Goal: Browse casually: Explore the website without a specific task or goal

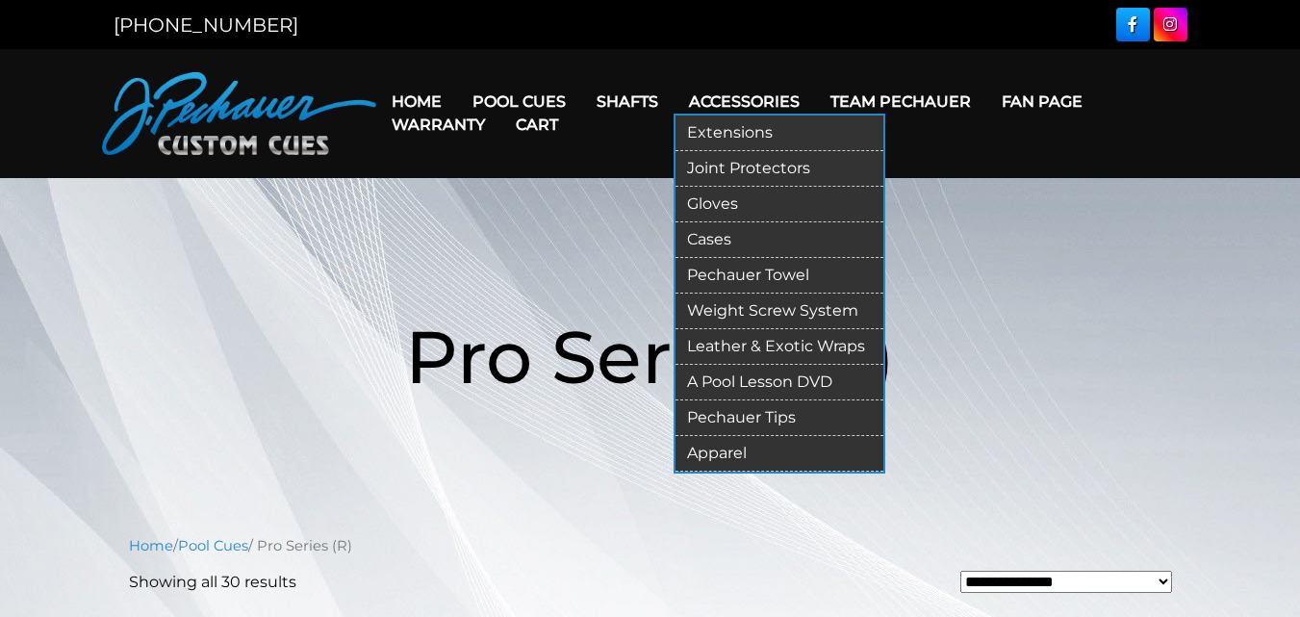
click at [747, 128] on link "Extensions" at bounding box center [780, 134] width 208 height 36
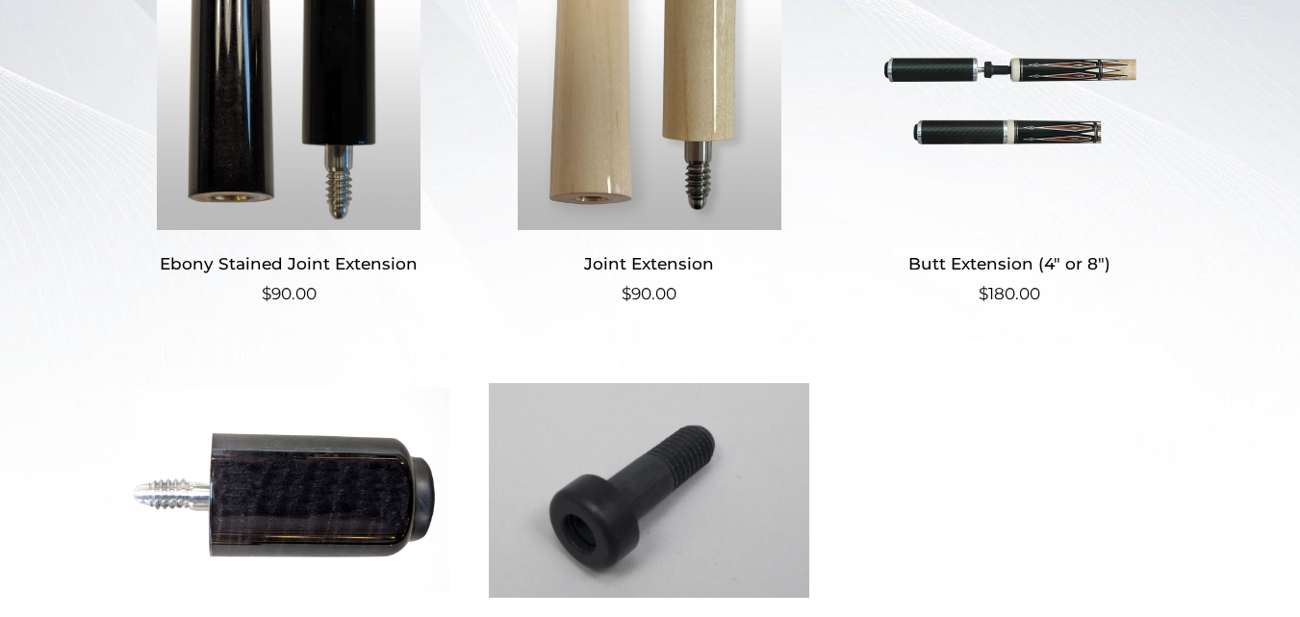
scroll to position [537, 0]
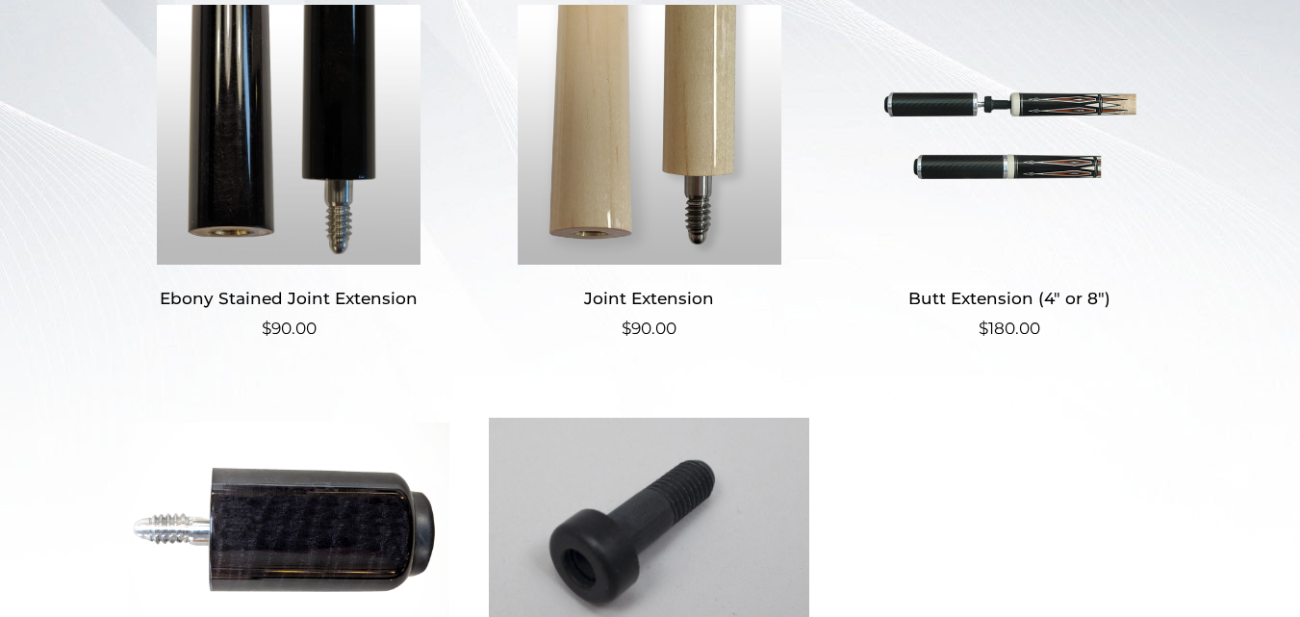
click at [1089, 110] on img at bounding box center [1010, 135] width 321 height 260
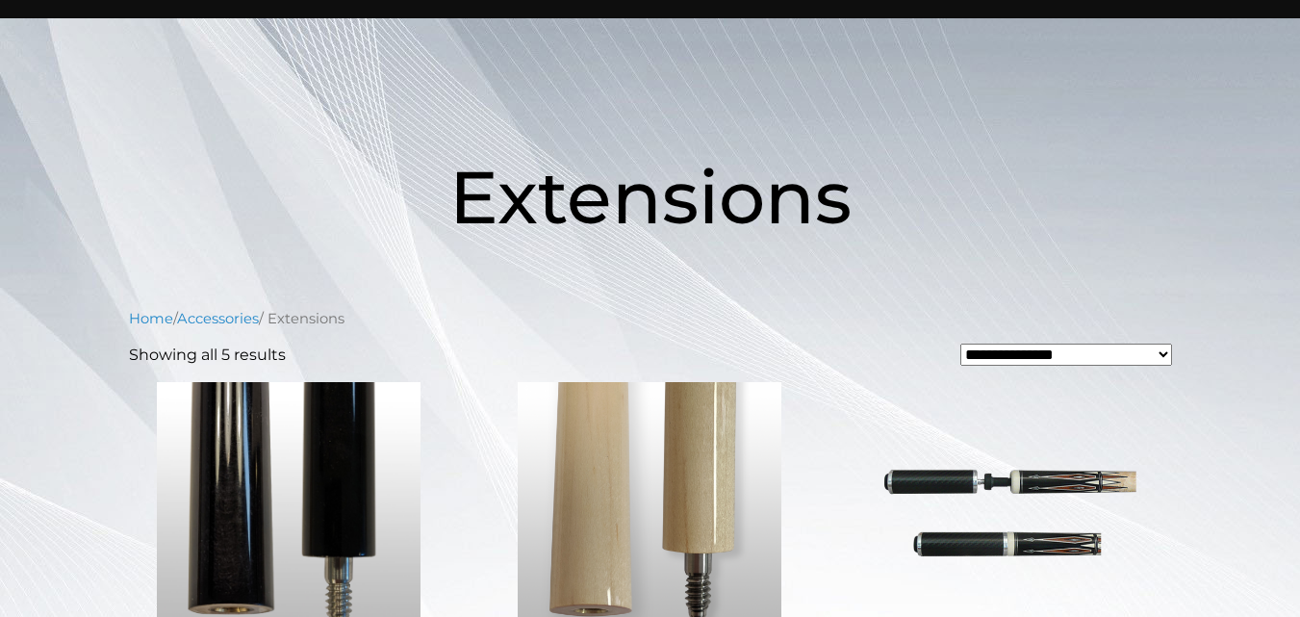
scroll to position [0, 0]
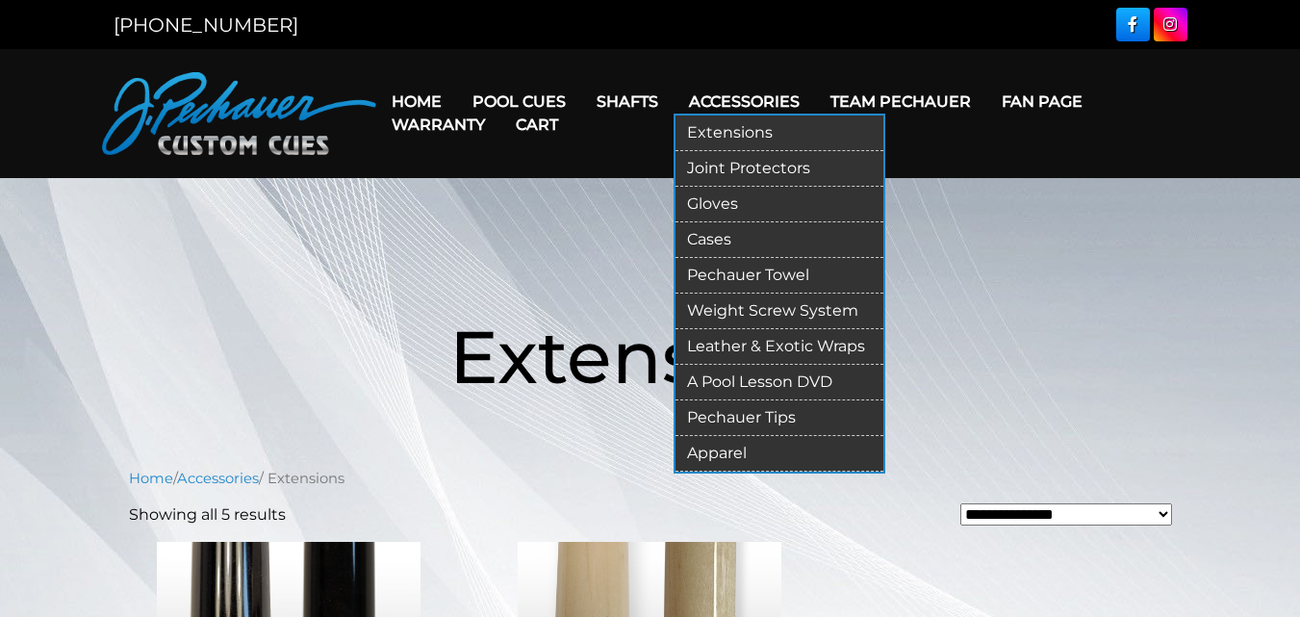
click at [754, 161] on link "Joint Protectors" at bounding box center [780, 169] width 208 height 36
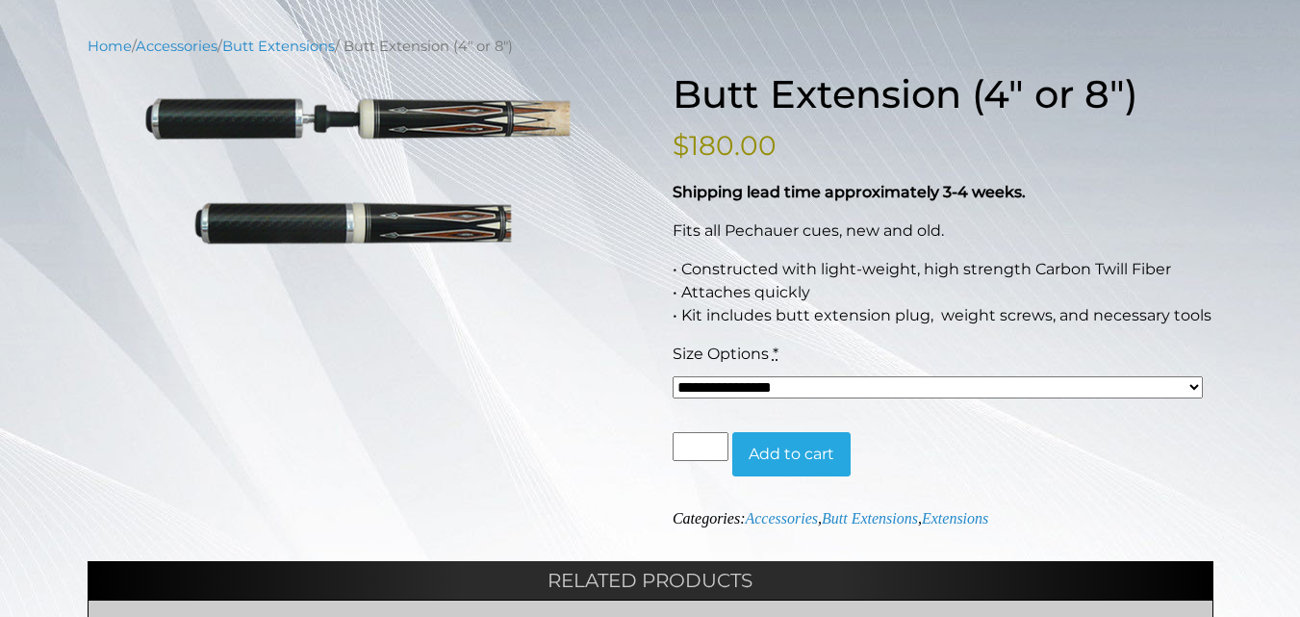
scroll to position [216, 0]
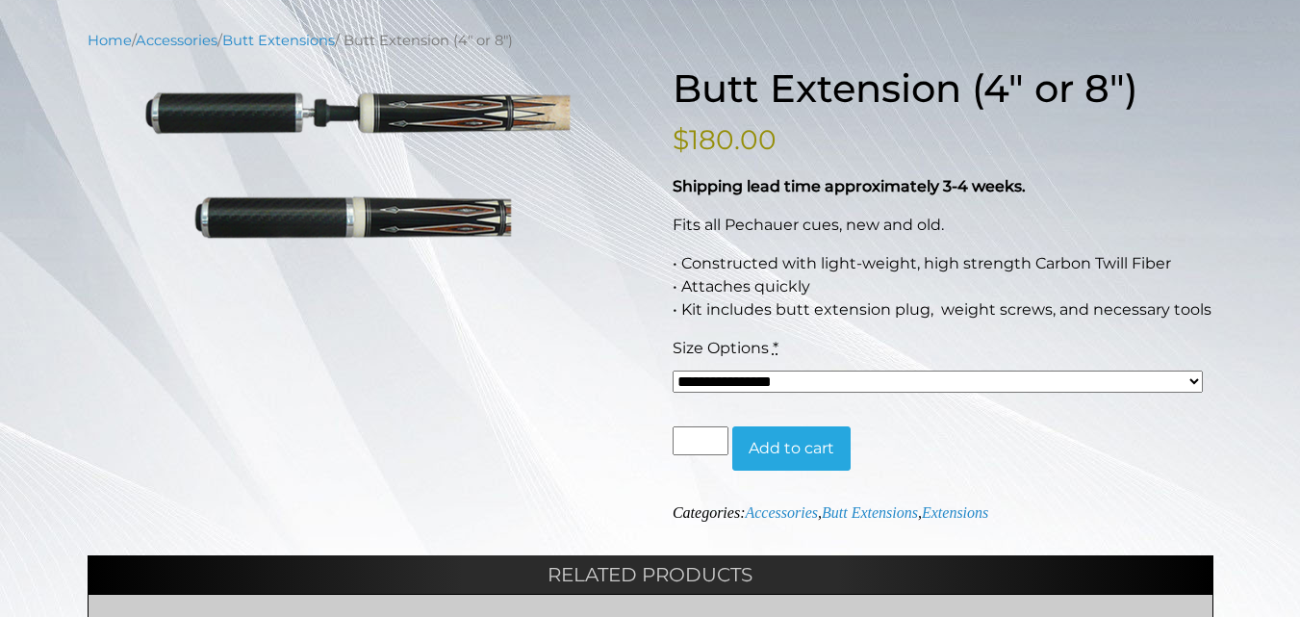
click at [752, 374] on select "**********" at bounding box center [938, 382] width 531 height 22
select select "*****"
click at [673, 371] on select "**********" at bounding box center [938, 382] width 531 height 22
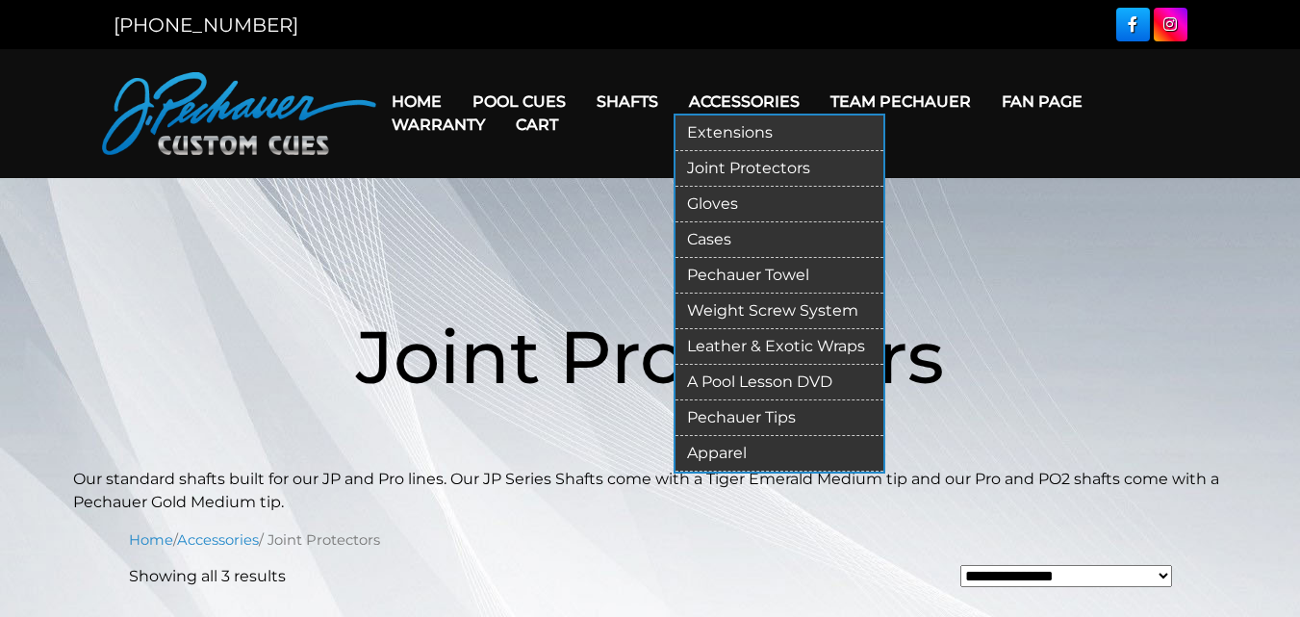
click at [723, 271] on link "Pechauer Towel" at bounding box center [780, 276] width 208 height 36
click at [735, 306] on link "Weight Screw System" at bounding box center [780, 312] width 208 height 36
click at [751, 306] on link "Weight Screw System" at bounding box center [780, 312] width 208 height 36
click at [725, 451] on link "Apparel" at bounding box center [780, 454] width 208 height 36
click at [726, 198] on link "Gloves" at bounding box center [780, 205] width 208 height 36
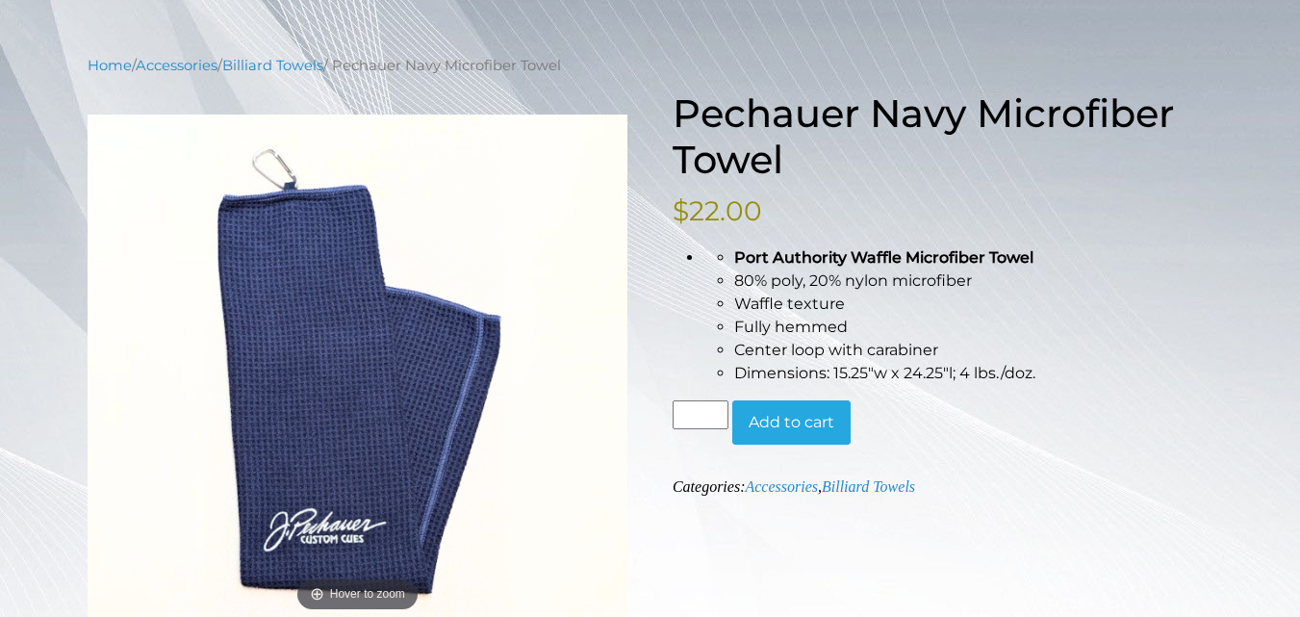
scroll to position [190, 0]
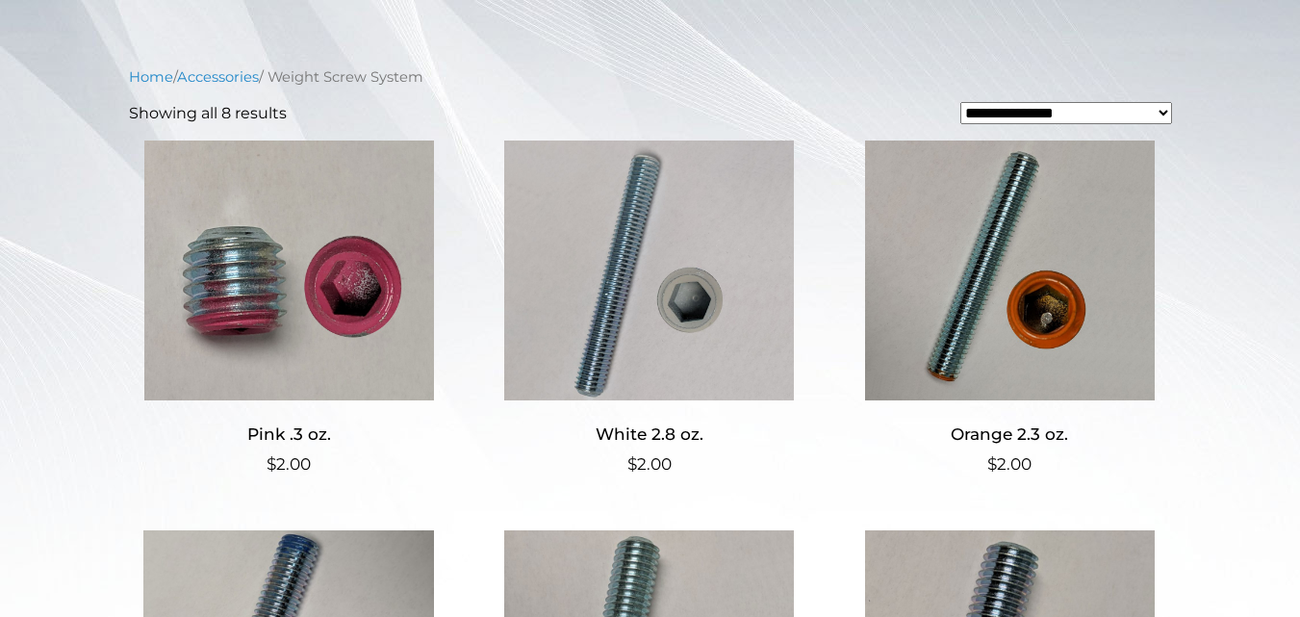
scroll to position [502, 0]
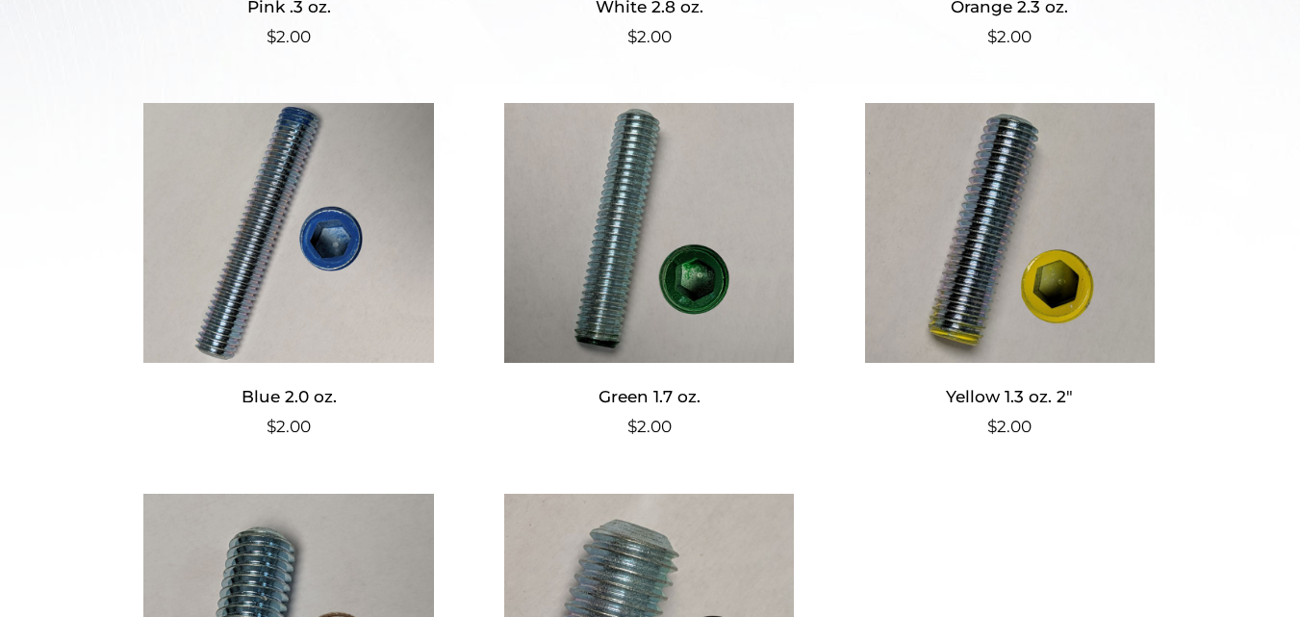
scroll to position [802, 0]
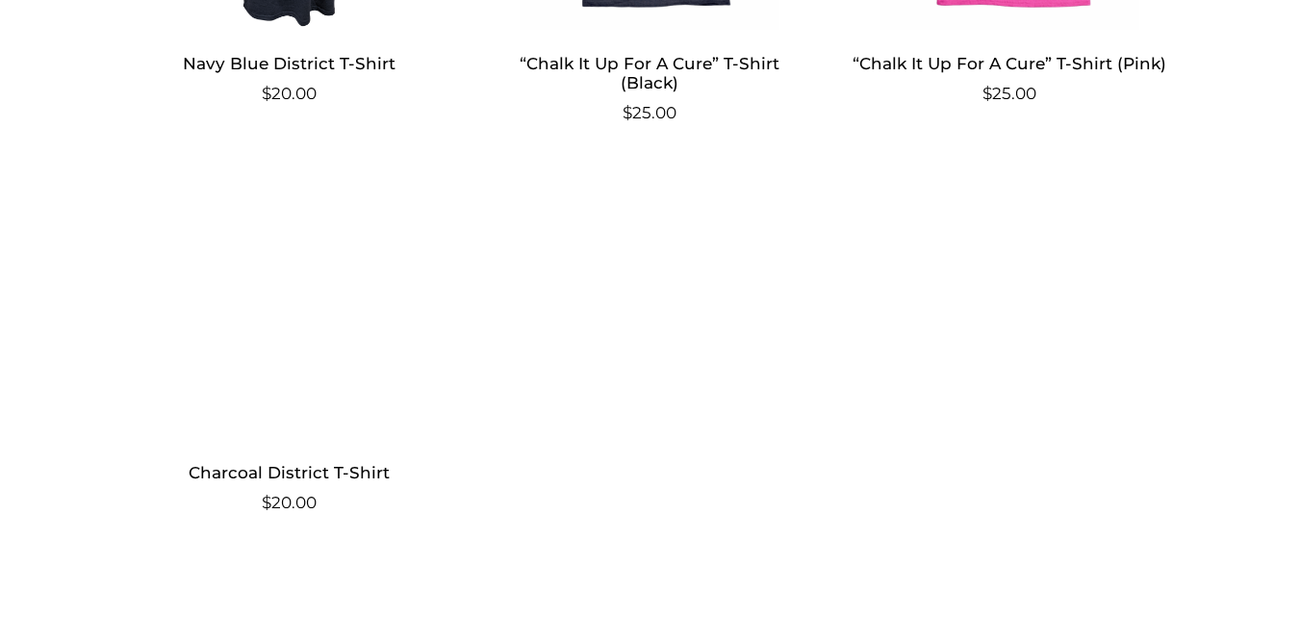
scroll to position [2334, 0]
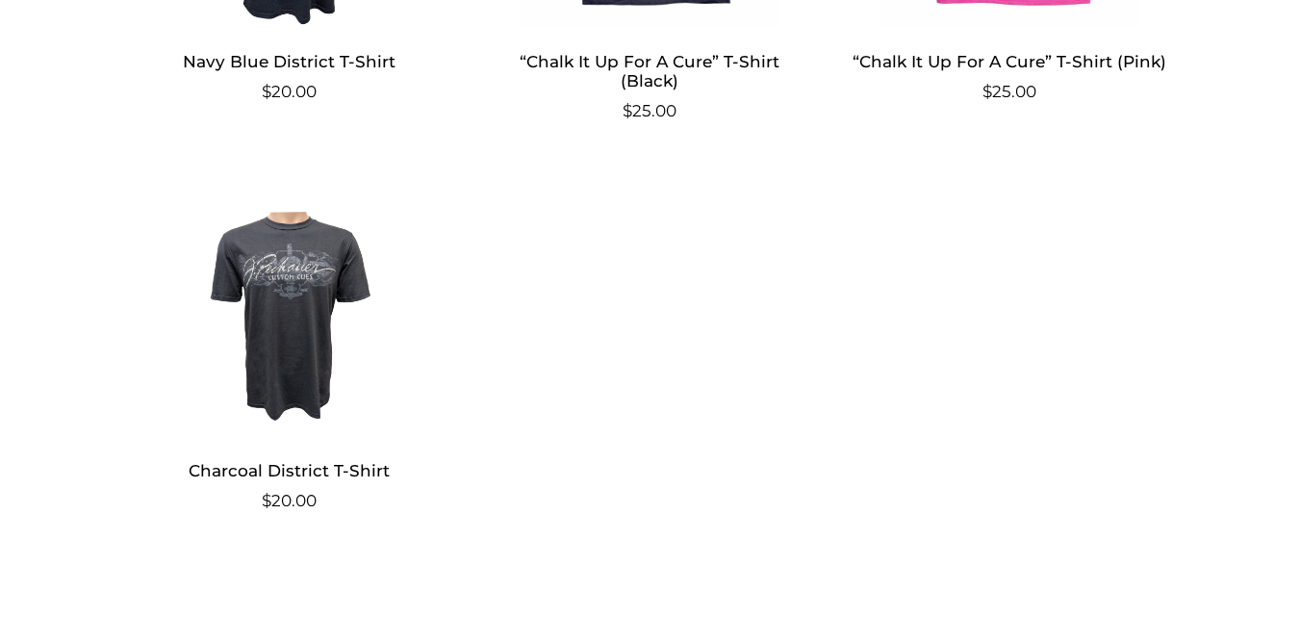
click at [296, 247] on img at bounding box center [289, 308] width 321 height 260
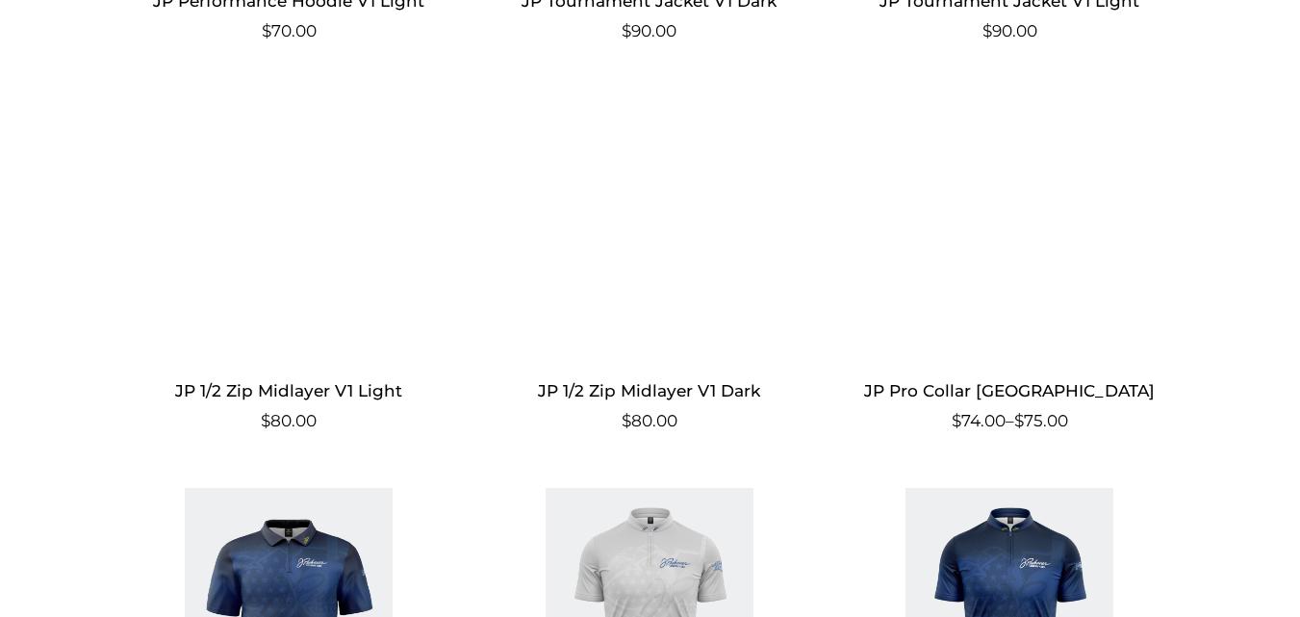
scroll to position [1238, 0]
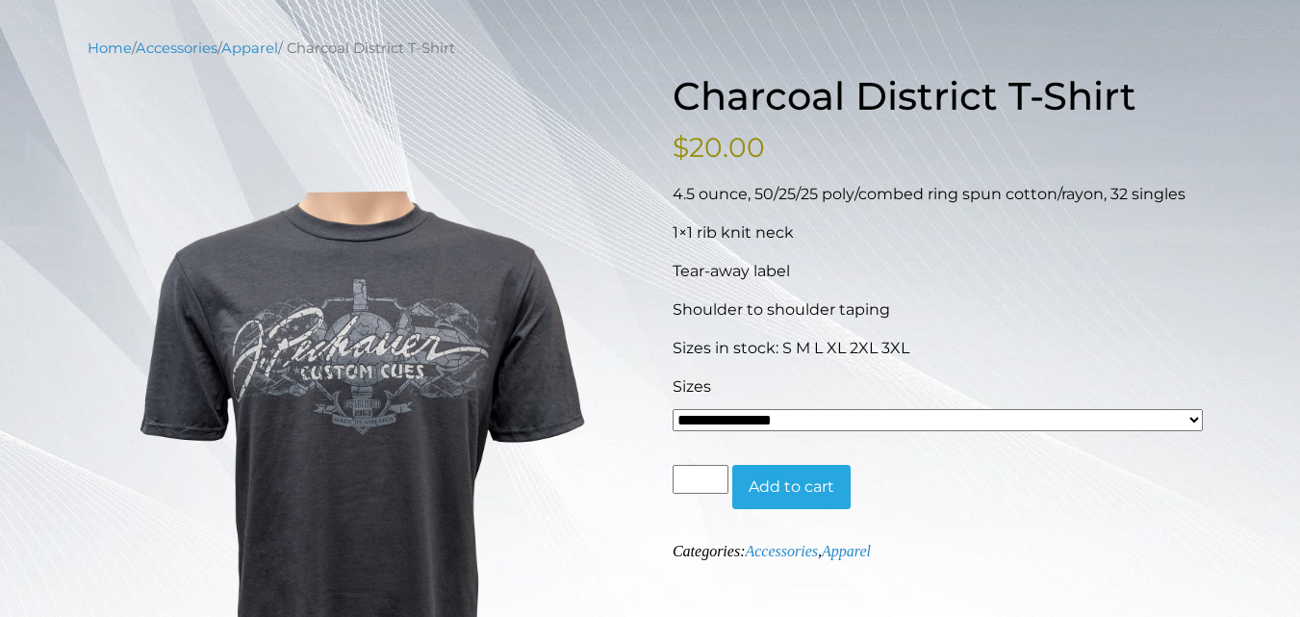
scroll to position [220, 0]
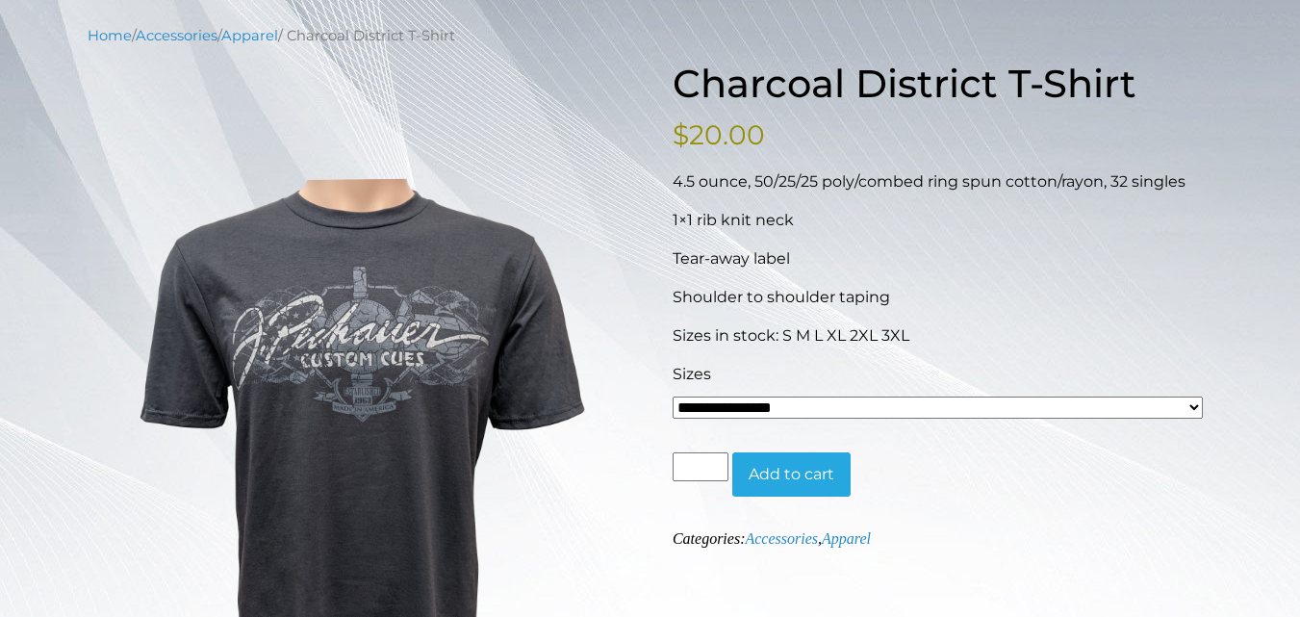
click at [881, 413] on select "**********" at bounding box center [938, 408] width 531 height 22
select select "*****"
click at [673, 397] on select "**********" at bounding box center [938, 408] width 531 height 22
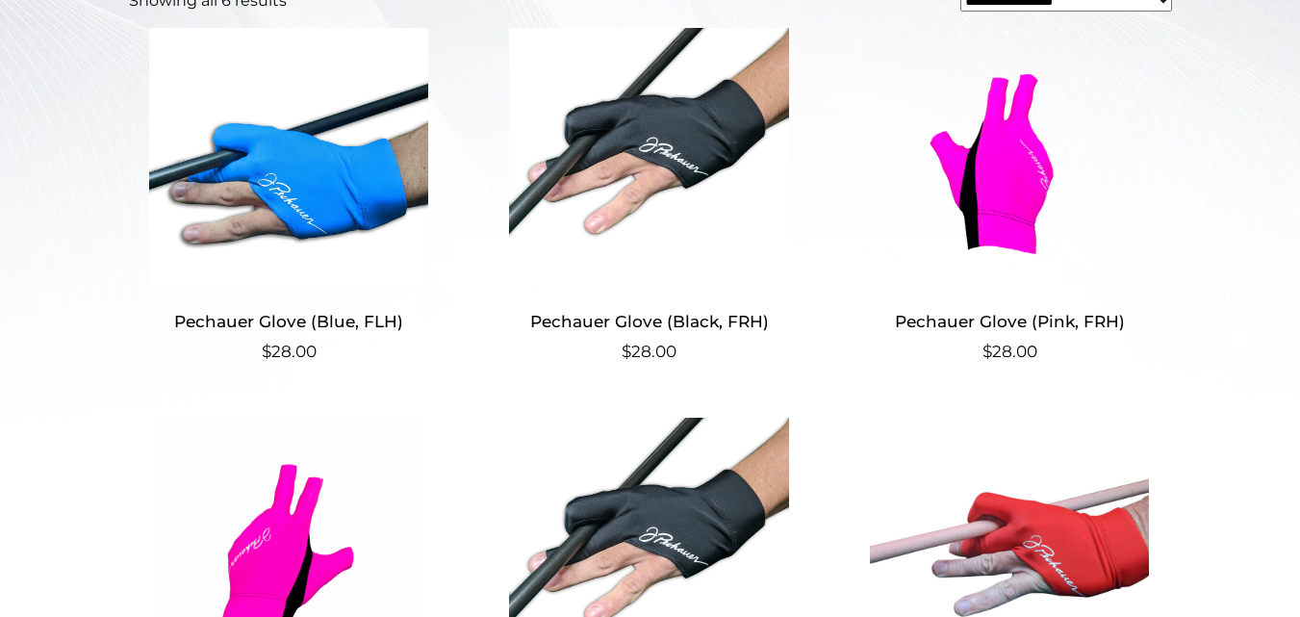
scroll to position [674, 0]
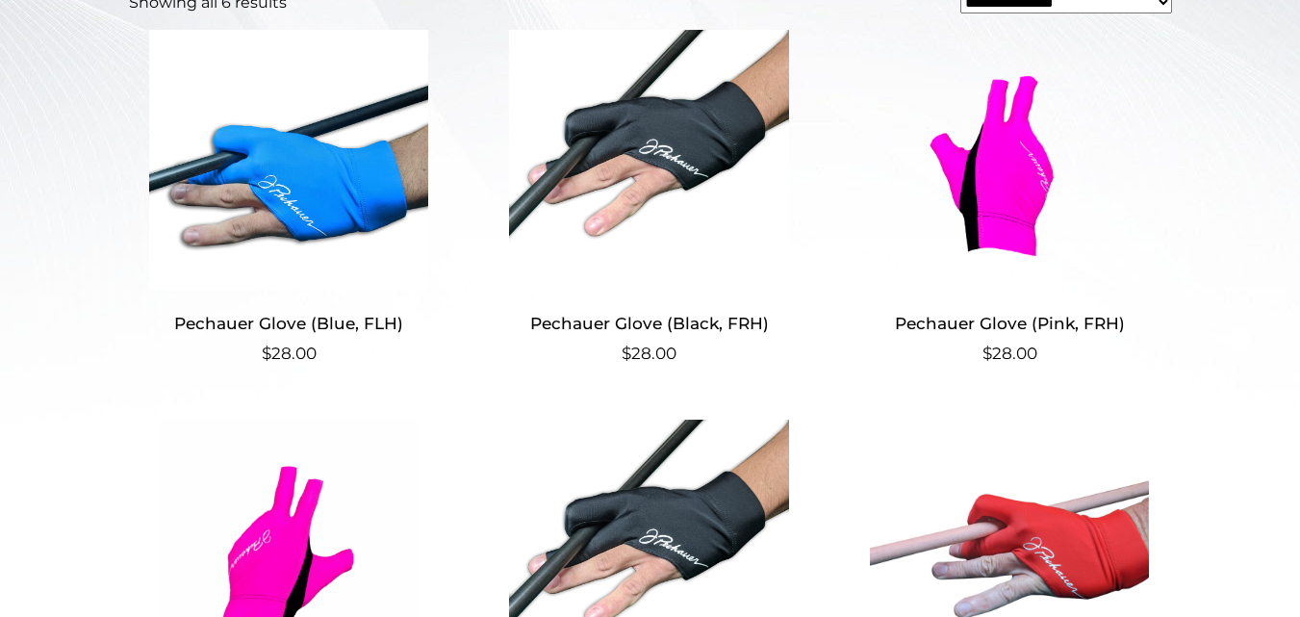
click at [318, 196] on img at bounding box center [289, 160] width 321 height 260
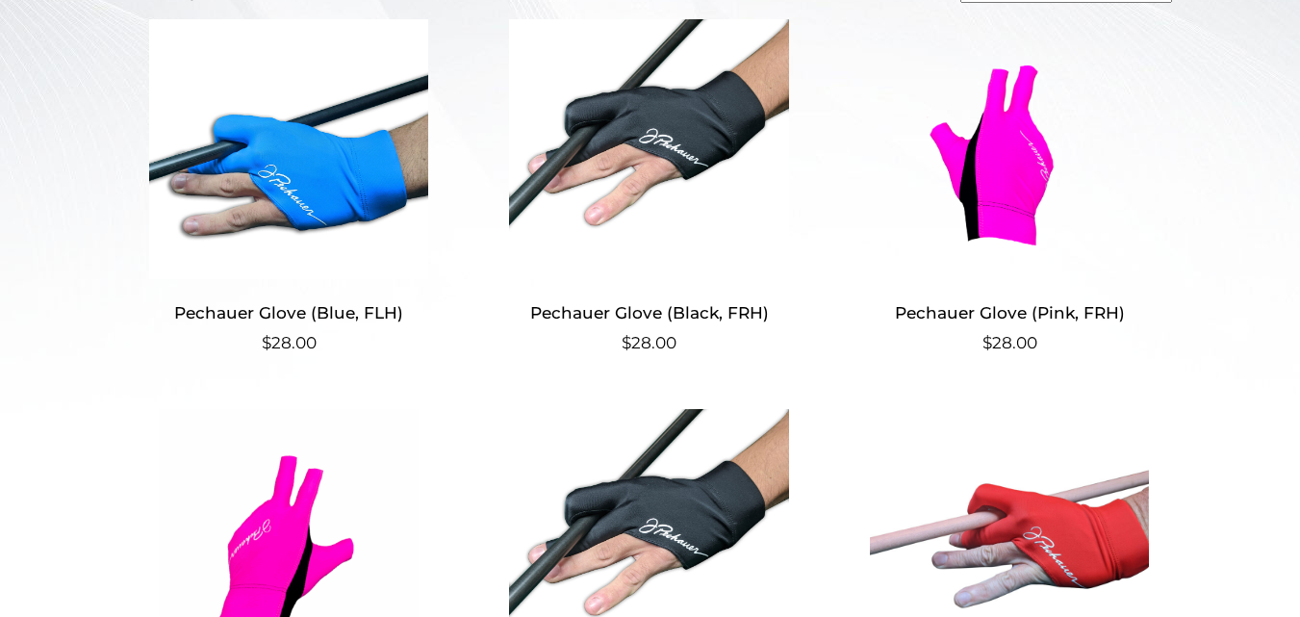
scroll to position [683, 0]
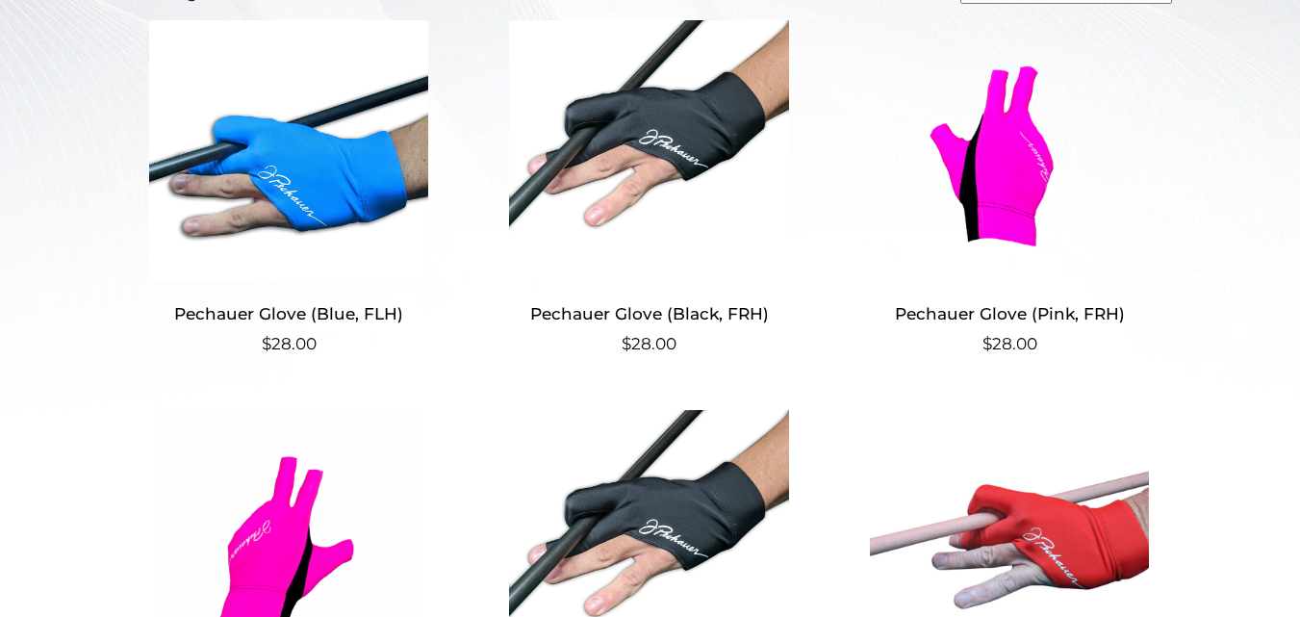
click at [688, 153] on img at bounding box center [649, 150] width 321 height 260
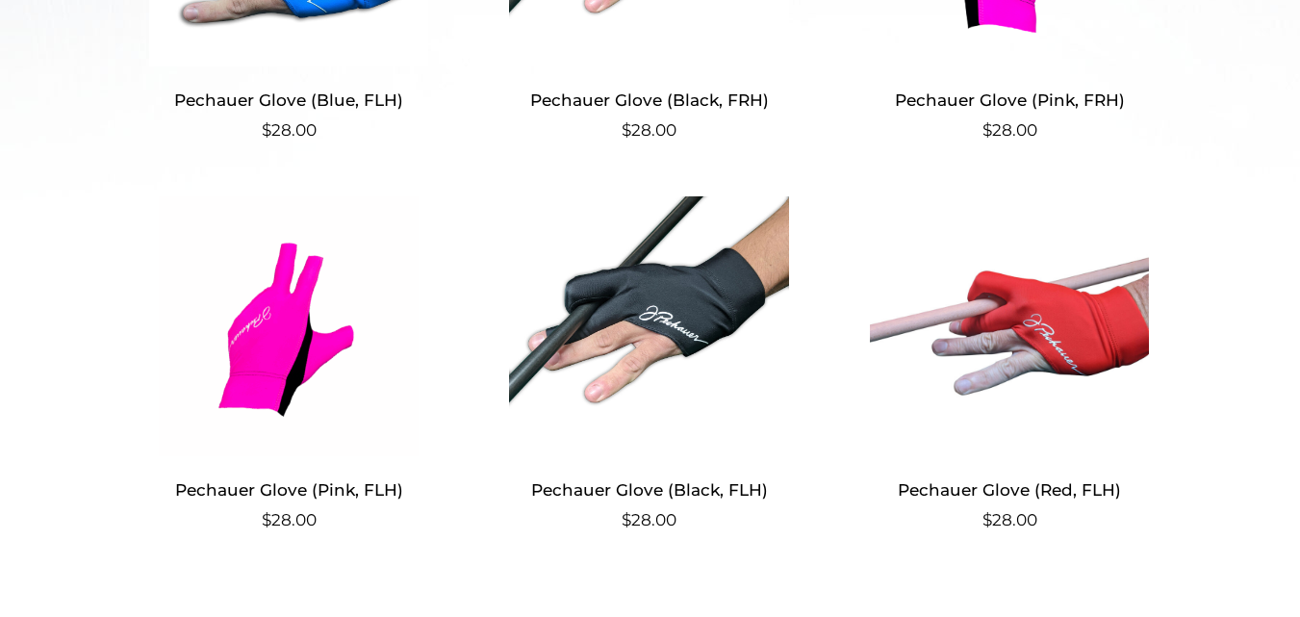
scroll to position [903, 0]
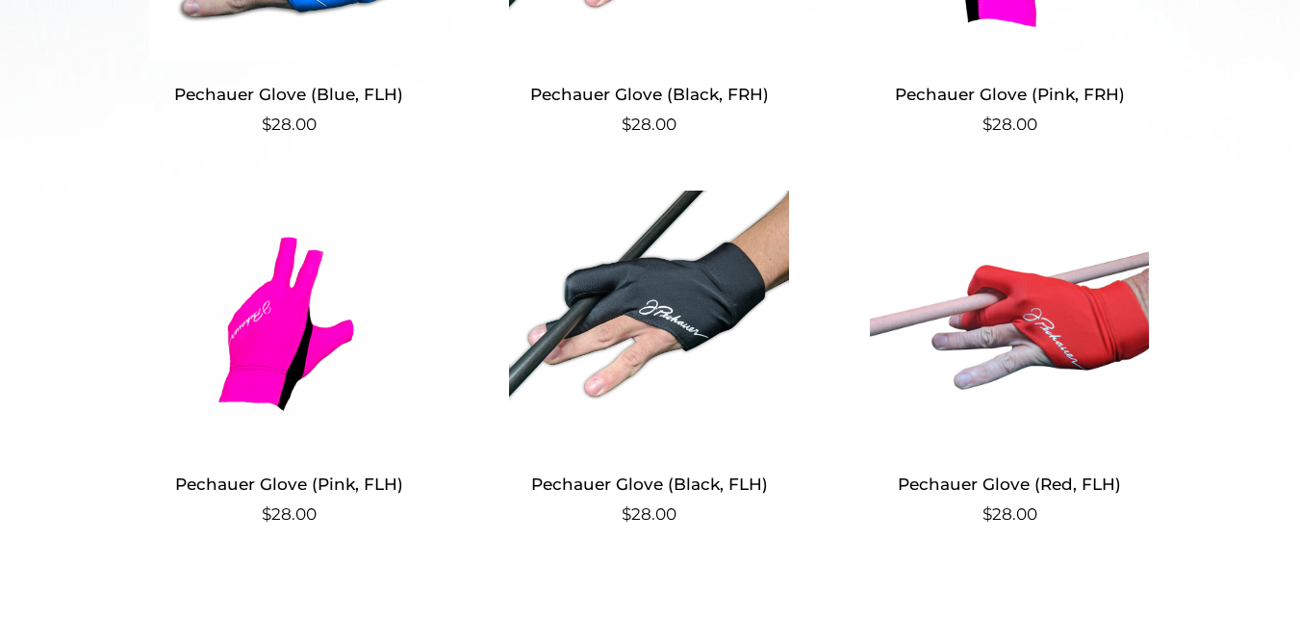
click at [289, 338] on img at bounding box center [289, 321] width 321 height 260
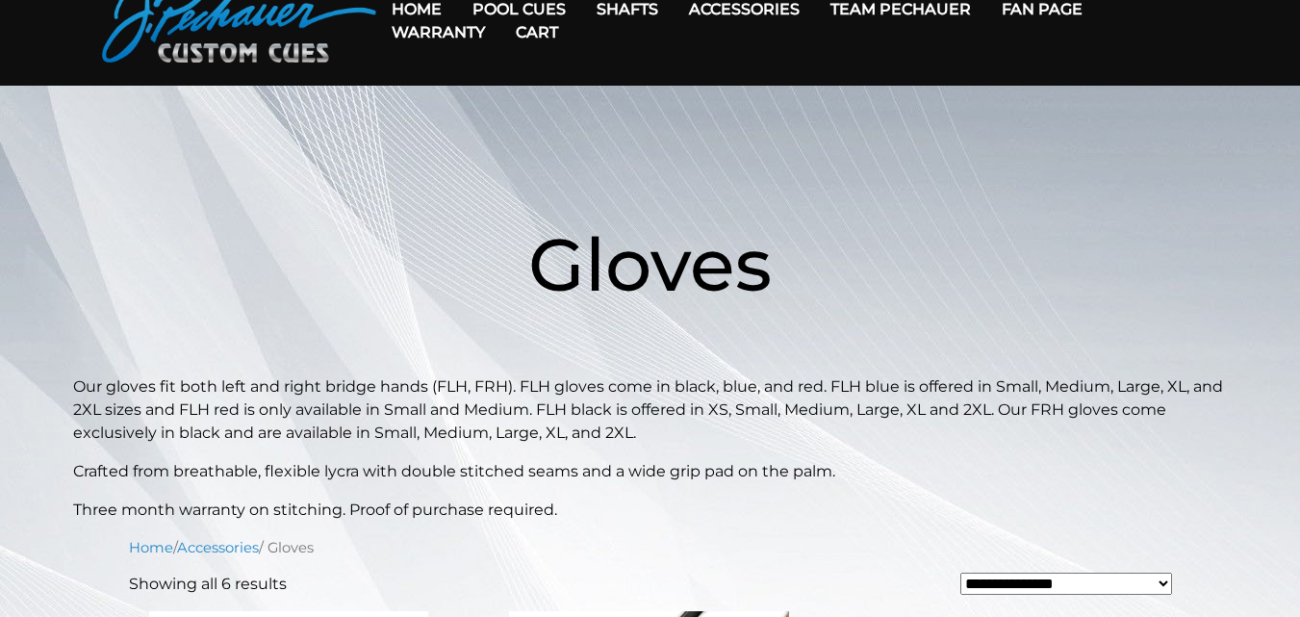
scroll to position [87, 0]
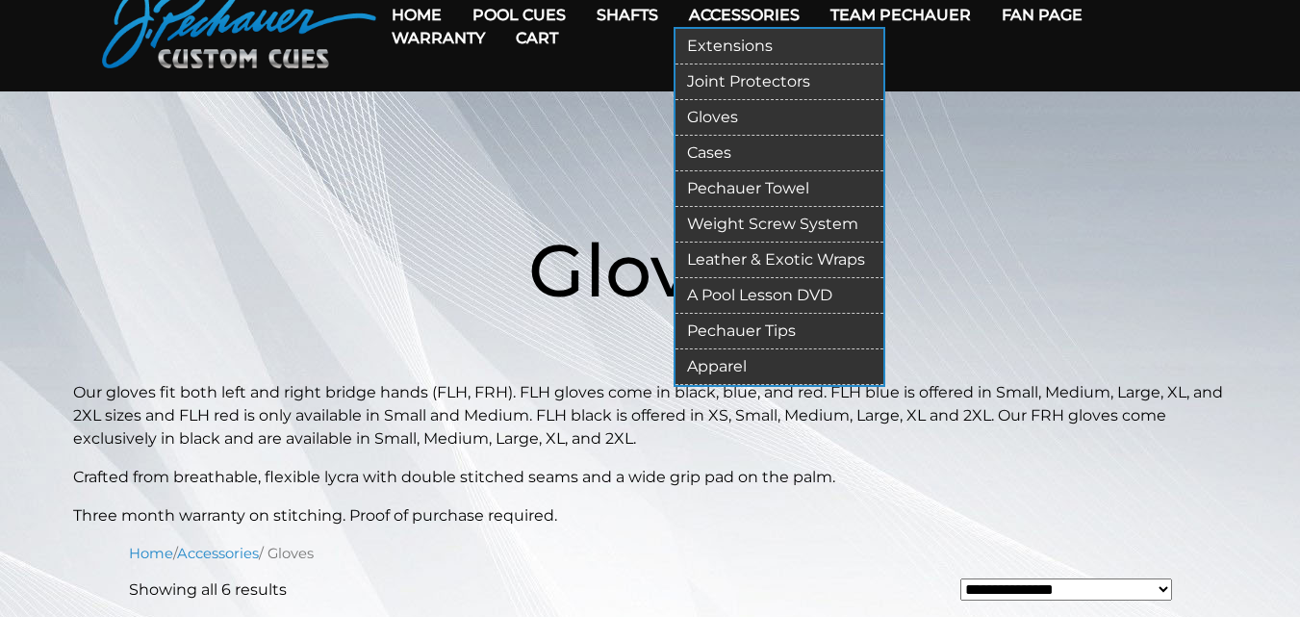
click at [754, 292] on link "A Pool Lesson DVD" at bounding box center [780, 296] width 208 height 36
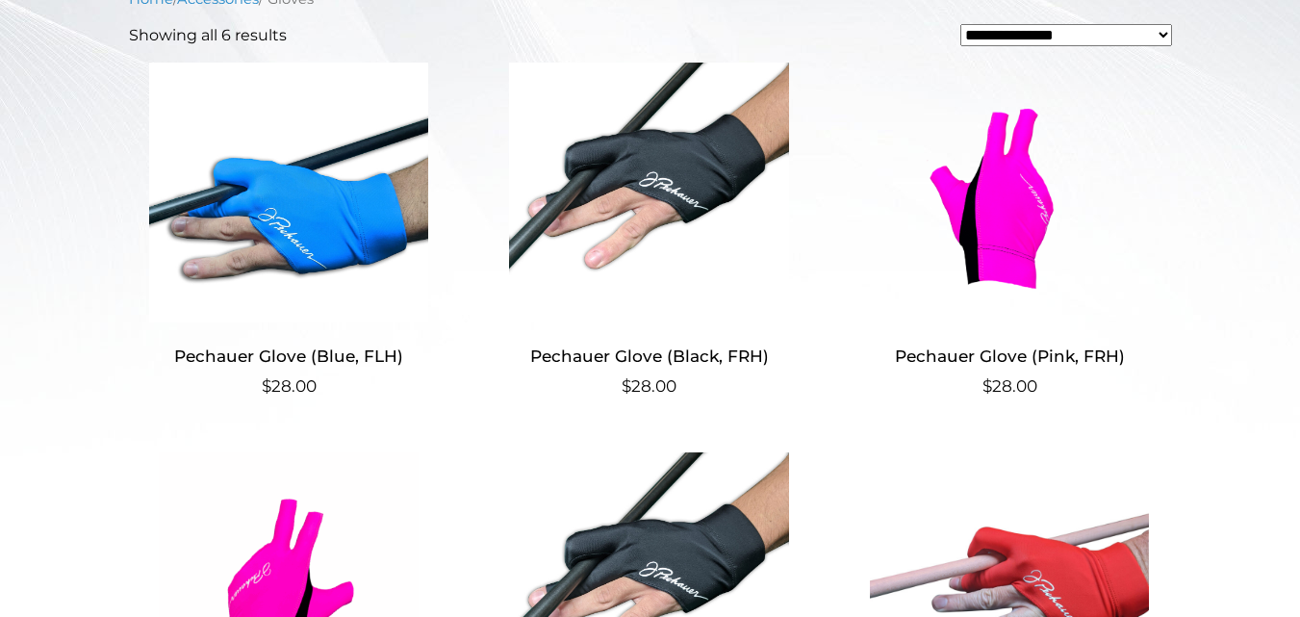
scroll to position [0, 0]
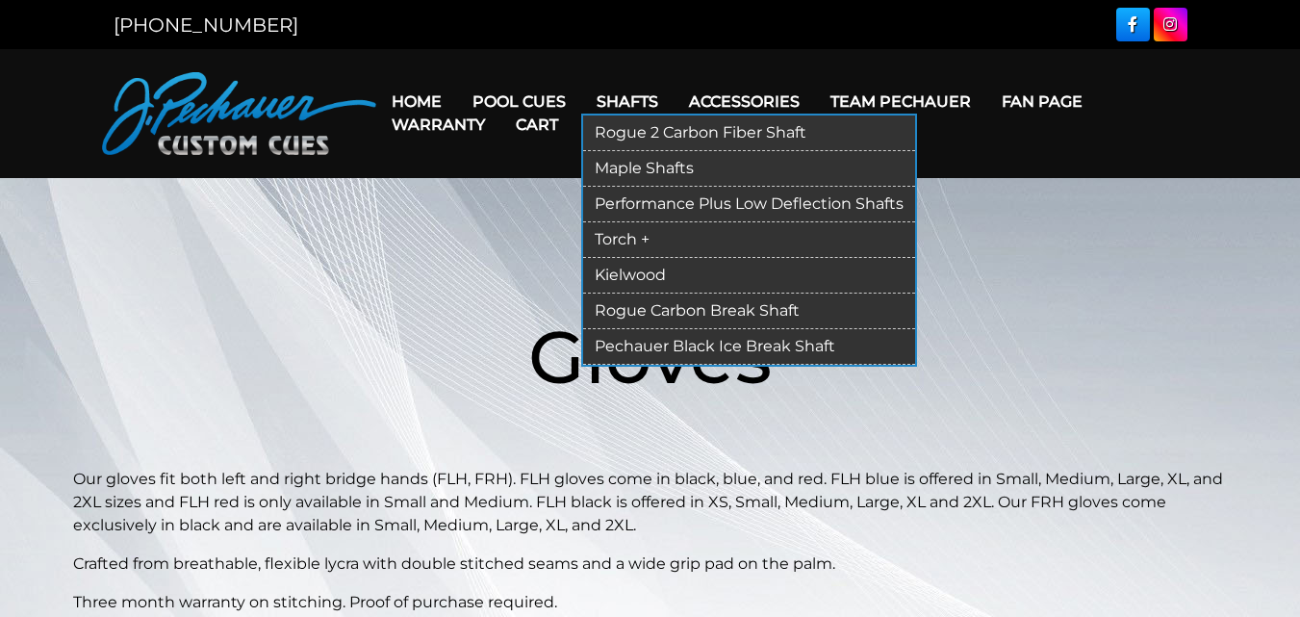
click at [660, 204] on link "Performance Plus Low Deflection Shafts" at bounding box center [749, 205] width 332 height 36
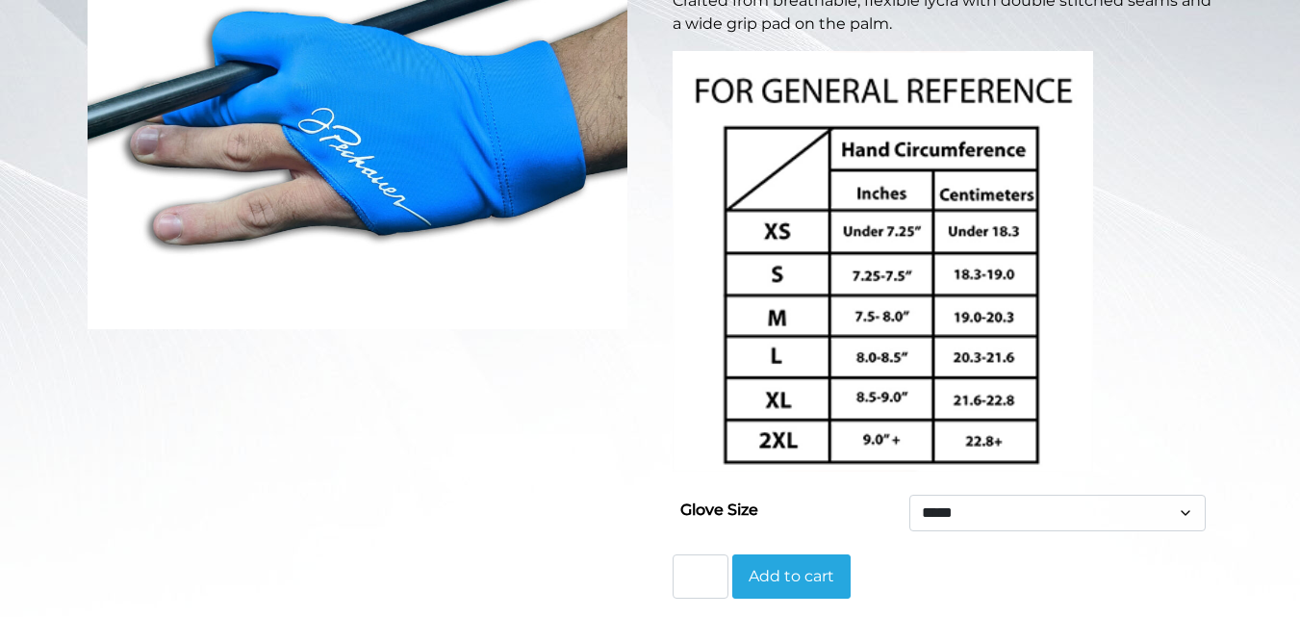
scroll to position [479, 0]
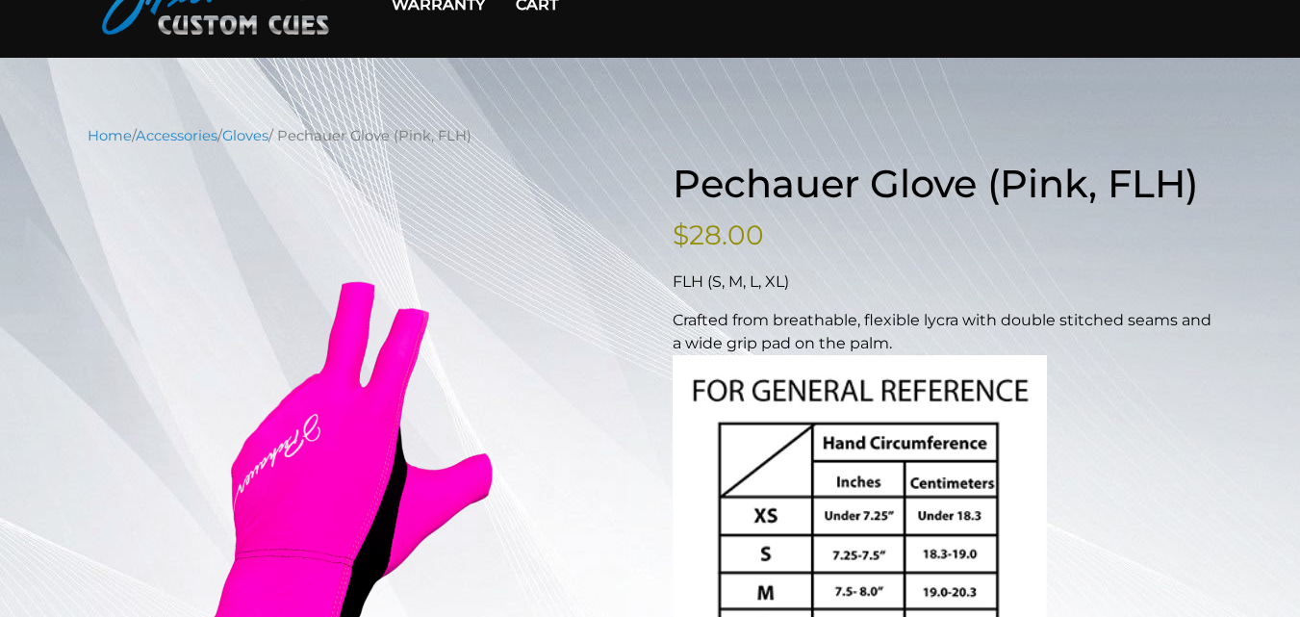
scroll to position [119, 0]
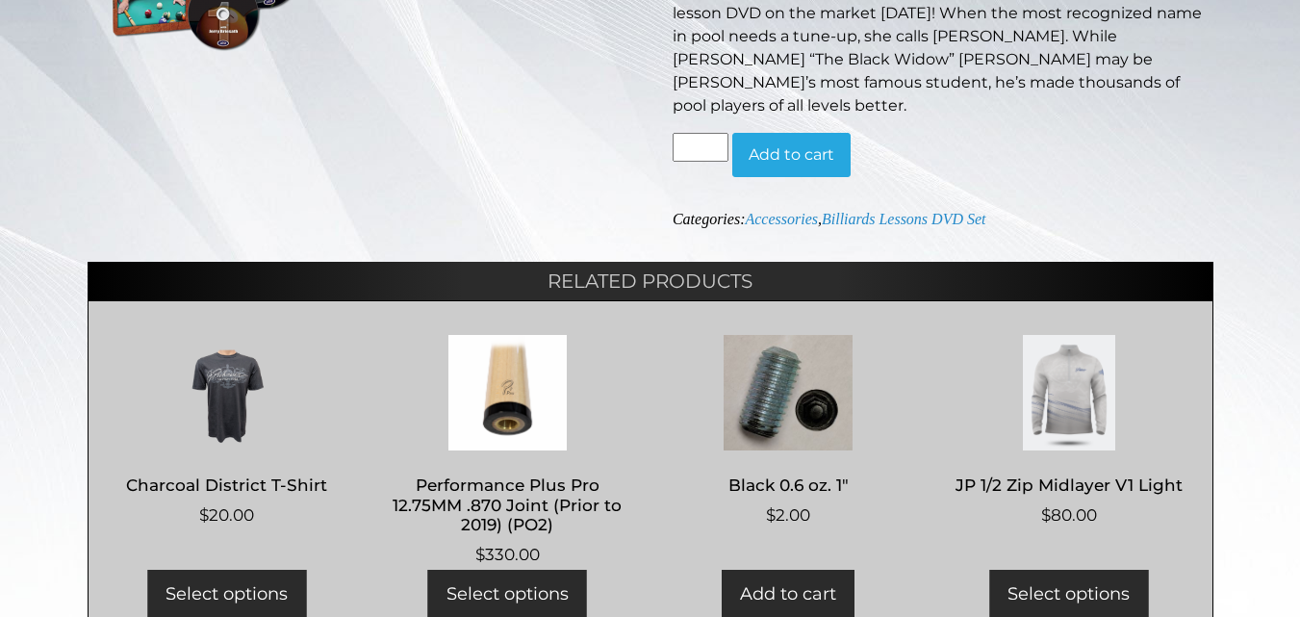
scroll to position [421, 0]
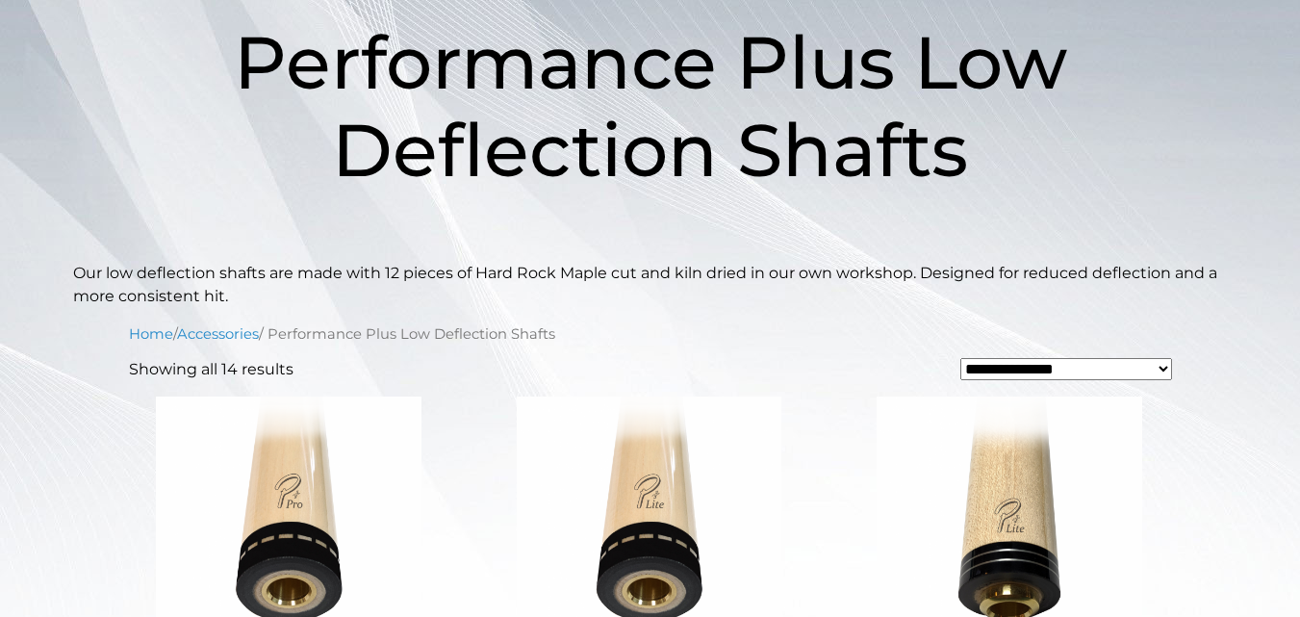
scroll to position [294, 0]
